Goal: Task Accomplishment & Management: Use online tool/utility

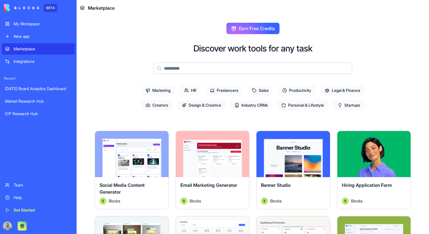
click at [49, 21] on div "My Workspace" at bounding box center [43, 24] width 58 height 6
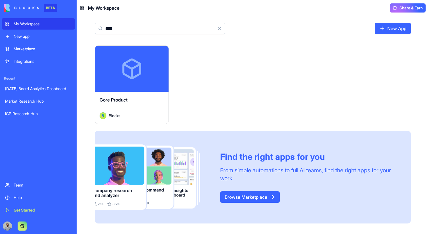
type input "****"
click at [152, 106] on div "Core Product" at bounding box center [132, 104] width 64 height 16
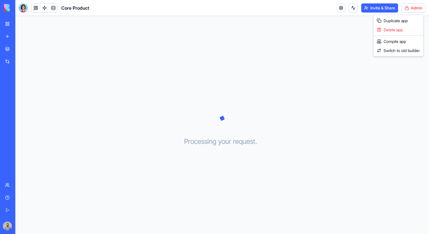
click at [408, 7] on html "BETA My Workspace New app Marketplace Integrations Recent [DATE] Board Analytic…" at bounding box center [214, 117] width 429 height 234
click at [400, 50] on span "Switch to old builder" at bounding box center [402, 51] width 36 height 6
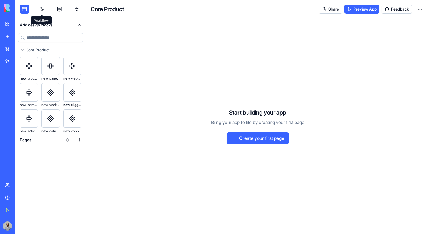
click at [36, 10] on div at bounding box center [50, 9] width 71 height 18
click at [43, 138] on div "new_database_form new_database_form" at bounding box center [49, 141] width 37 height 8
click at [24, 139] on button "Pages" at bounding box center [45, 139] width 56 height 9
click at [53, 163] on div "Components" at bounding box center [45, 160] width 54 height 9
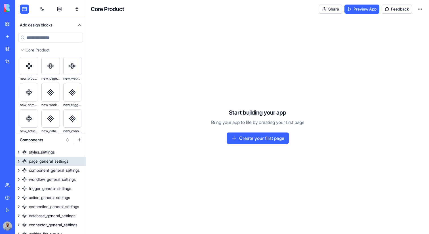
click at [65, 163] on div "page_general_settings" at bounding box center [48, 161] width 39 height 6
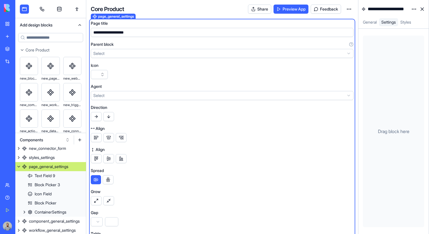
scroll to position [116, 0]
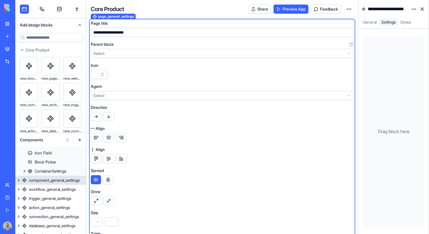
click at [53, 179] on div "component_general_settings" at bounding box center [54, 180] width 51 height 6
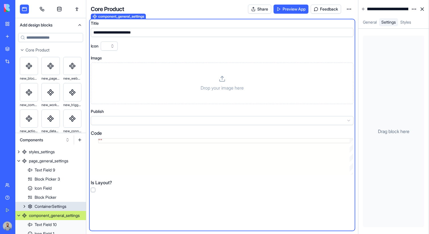
scroll to position [79, 0]
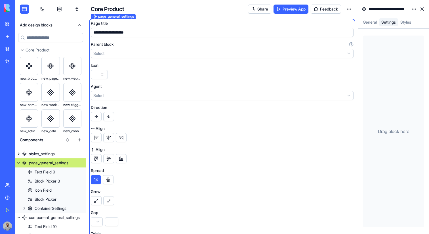
click at [66, 160] on div "page_general_settings" at bounding box center [48, 163] width 39 height 6
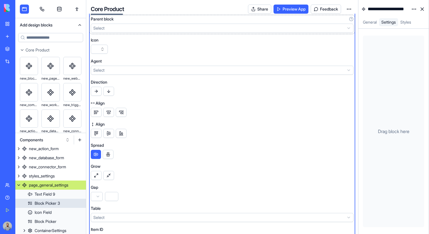
scroll to position [58, 0]
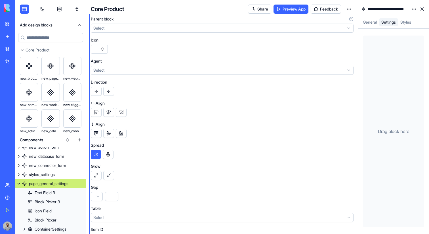
click at [20, 184] on button at bounding box center [18, 183] width 7 height 9
click at [19, 193] on button at bounding box center [18, 192] width 7 height 9
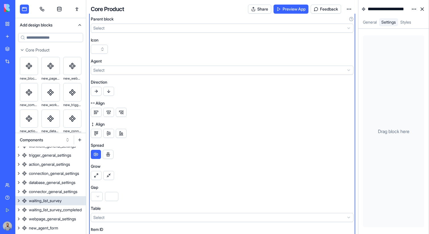
scroll to position [118, 0]
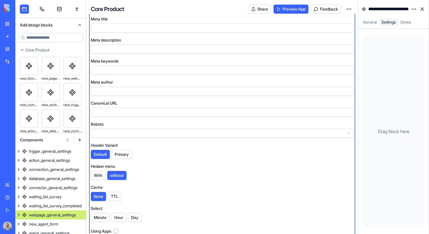
click at [69, 215] on div "webpage_general_settings" at bounding box center [52, 215] width 47 height 6
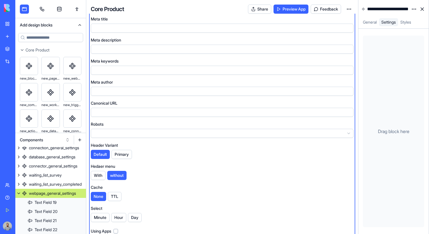
scroll to position [142, 0]
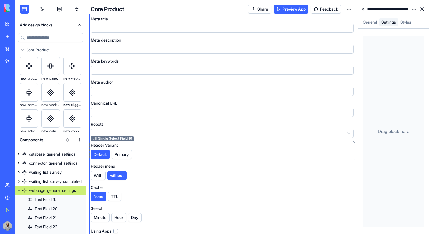
click at [164, 152] on div "Default Primary" at bounding box center [222, 154] width 263 height 9
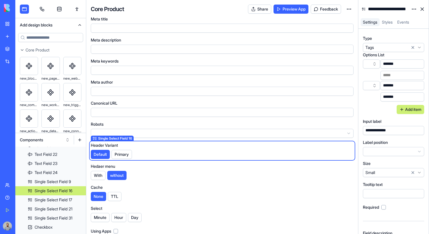
scroll to position [215, 0]
click at [412, 111] on button "Add item" at bounding box center [411, 109] width 28 height 9
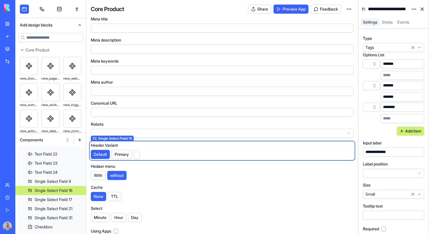
click at [403, 119] on div "*****" at bounding box center [396, 118] width 31 height 6
click at [404, 108] on div "********" at bounding box center [396, 107] width 31 height 6
